Goal: Contribute content: Add original content to the website for others to see

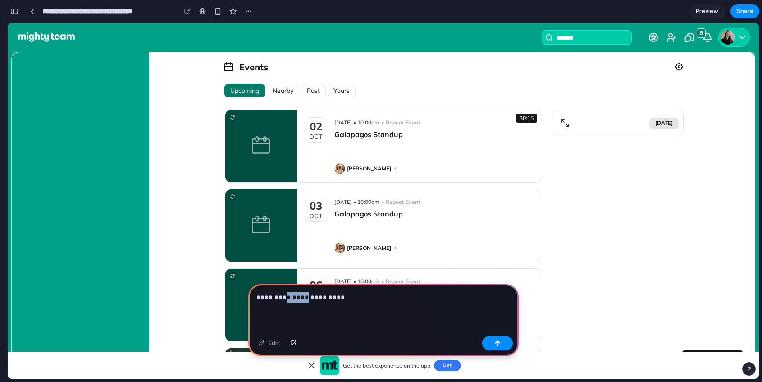
drag, startPoint x: 303, startPoint y: 299, endPoint x: 286, endPoint y: 299, distance: 17.6
click at [286, 299] on p "**********" at bounding box center [383, 297] width 254 height 11
click at [330, 305] on div "**********" at bounding box center [383, 308] width 270 height 48
click at [504, 341] on button "button" at bounding box center [497, 343] width 31 height 14
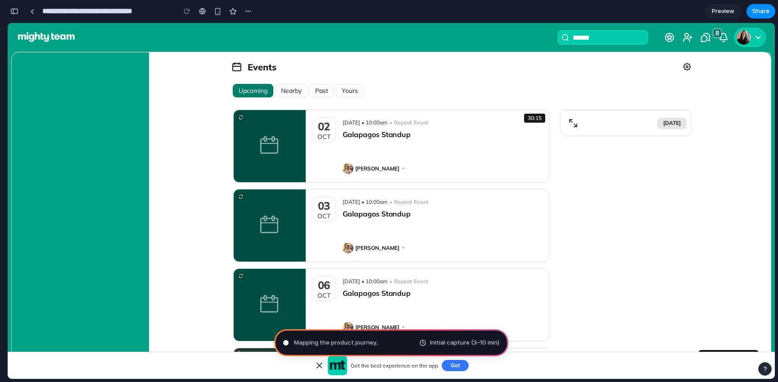
type input "**********"
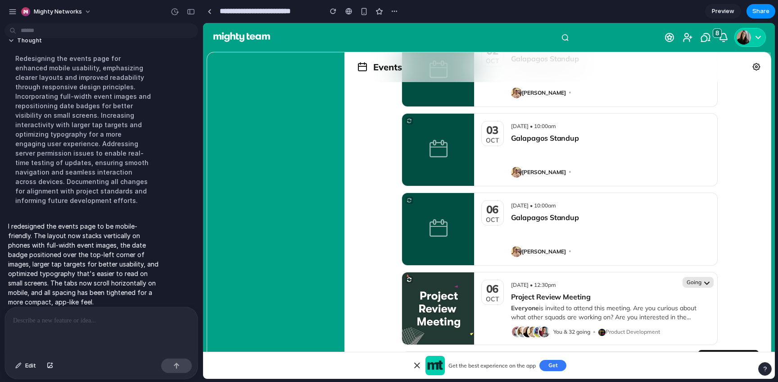
scroll to position [75, 0]
click at [418, 364] on button at bounding box center [417, 364] width 11 height 9
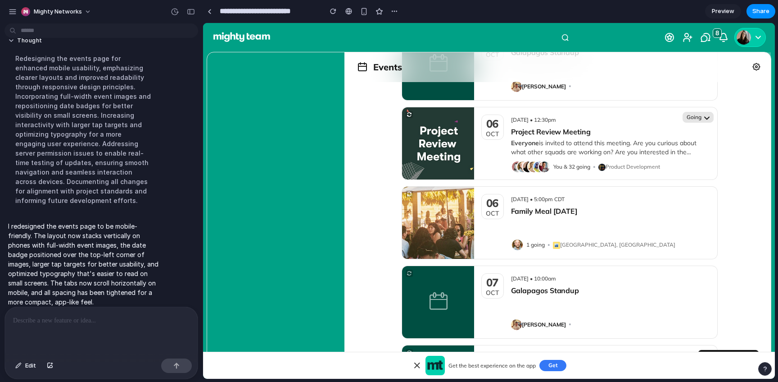
scroll to position [0, 0]
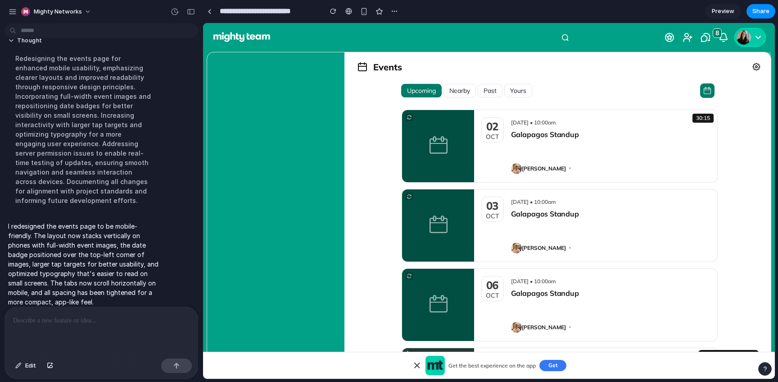
click at [98, 323] on p at bounding box center [101, 320] width 177 height 11
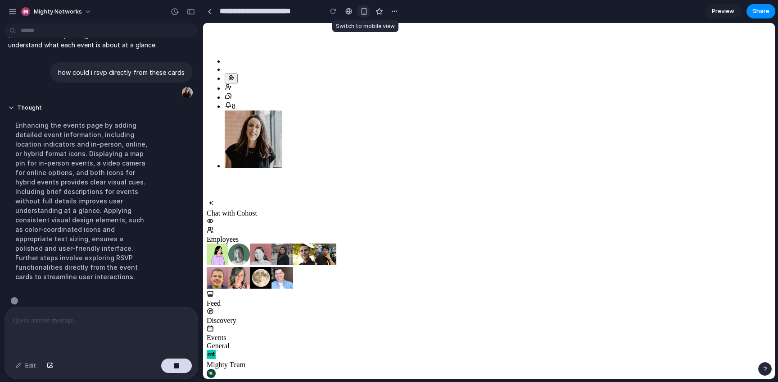
scroll to position [318, 0]
click at [367, 10] on div "button" at bounding box center [364, 12] width 8 height 8
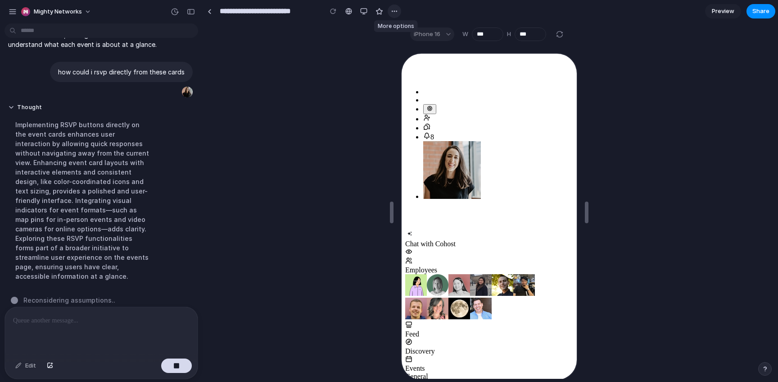
click at [396, 10] on div "button" at bounding box center [394, 11] width 7 height 7
click at [396, 10] on div "Duplicate Delete" at bounding box center [389, 191] width 778 height 382
click at [448, 41] on div "iPhone 16" at bounding box center [432, 34] width 44 height 14
click at [442, 38] on div "iPhone 16" at bounding box center [432, 34] width 44 height 14
click at [439, 34] on div "iPhone 16" at bounding box center [432, 34] width 44 height 14
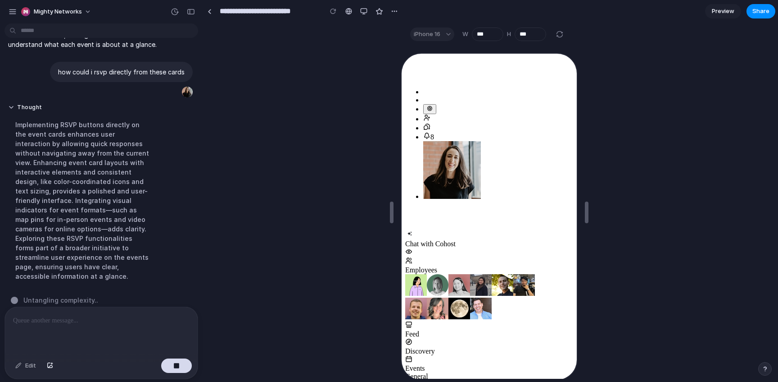
scroll to position [282, 0]
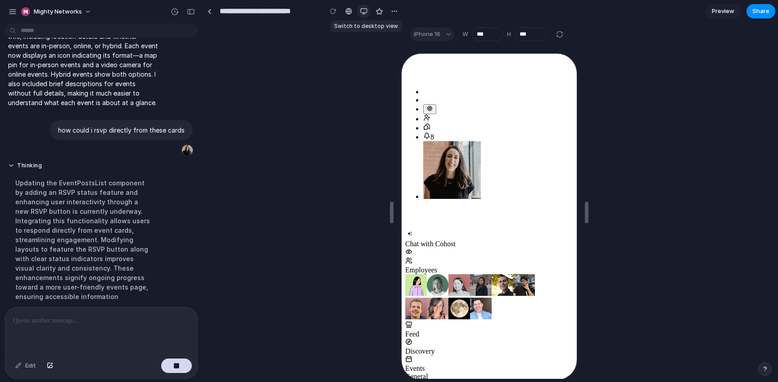
click at [365, 11] on div "button" at bounding box center [363, 11] width 7 height 7
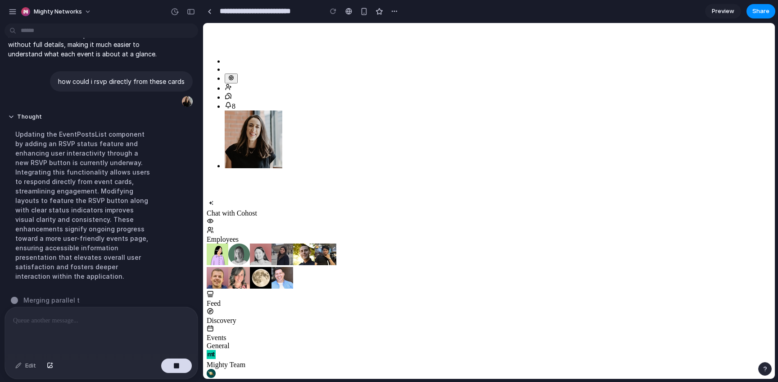
scroll to position [0, 0]
click at [367, 12] on div "button" at bounding box center [364, 12] width 8 height 8
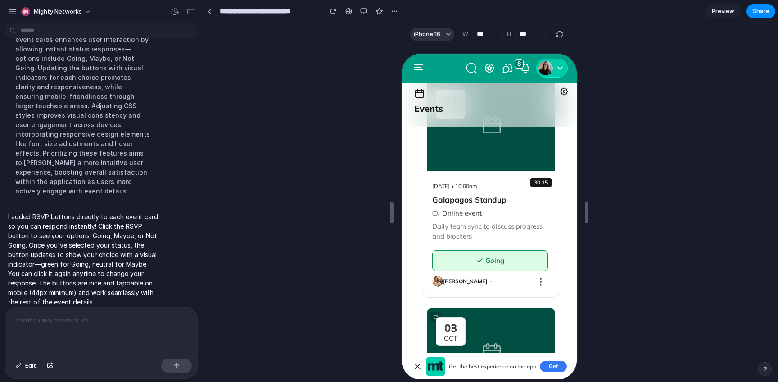
scroll to position [84, 0]
